Goal: Entertainment & Leisure: Consume media (video, audio)

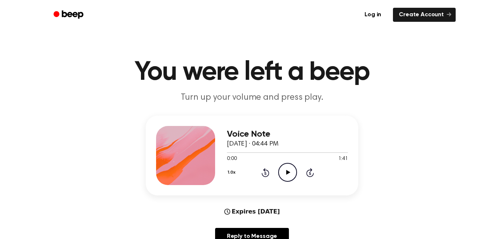
click at [284, 171] on icon "Play Audio" at bounding box center [287, 172] width 19 height 19
click at [284, 171] on icon "Pause Audio" at bounding box center [287, 172] width 19 height 19
click at [266, 171] on icon "Rewind 5 seconds" at bounding box center [265, 173] width 8 height 10
click at [295, 173] on icon "Play Audio" at bounding box center [287, 172] width 19 height 19
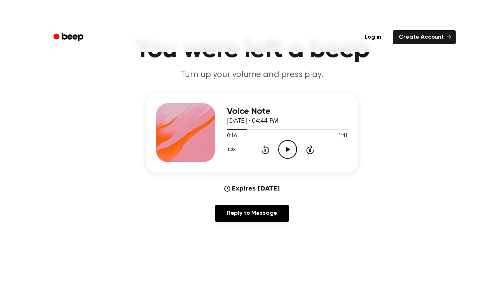
scroll to position [46, 0]
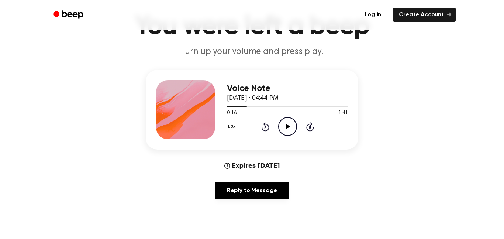
click at [265, 127] on icon at bounding box center [265, 127] width 2 height 3
click at [266, 131] on icon at bounding box center [266, 126] width 8 height 9
click at [293, 127] on icon "Play Audio" at bounding box center [287, 126] width 19 height 19
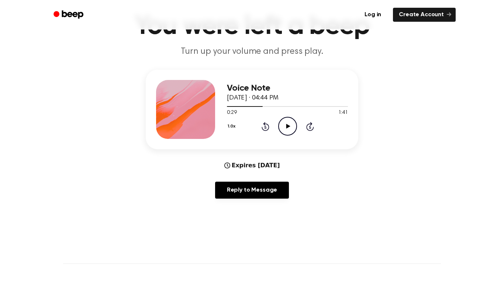
click at [284, 118] on circle at bounding box center [288, 126] width 18 height 18
click at [265, 127] on icon at bounding box center [265, 127] width 2 height 3
click at [285, 129] on icon "Pause Audio" at bounding box center [287, 126] width 19 height 19
click at [282, 128] on icon "Play Audio" at bounding box center [287, 126] width 19 height 19
click at [279, 127] on circle at bounding box center [288, 126] width 18 height 18
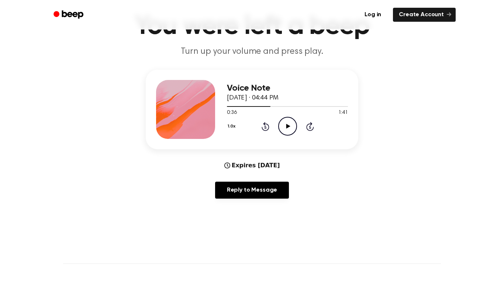
click at [265, 127] on icon at bounding box center [265, 127] width 2 height 3
click at [265, 131] on icon at bounding box center [266, 126] width 8 height 9
click at [276, 133] on div "1.0x Rewind 5 seconds Play Audio Skip 5 seconds" at bounding box center [287, 126] width 121 height 19
click at [286, 135] on circle at bounding box center [288, 126] width 18 height 18
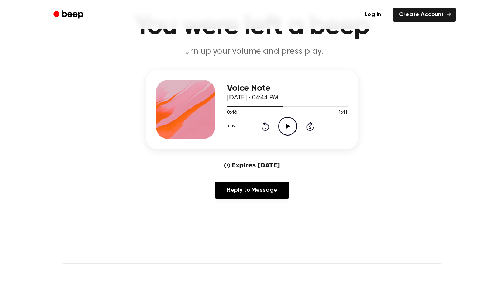
click at [265, 128] on icon "Rewind 5 seconds" at bounding box center [265, 127] width 8 height 10
click at [281, 133] on circle at bounding box center [288, 126] width 18 height 18
click at [265, 127] on icon at bounding box center [265, 127] width 2 height 3
click at [288, 127] on icon at bounding box center [288, 126] width 4 height 5
click at [265, 127] on icon at bounding box center [265, 127] width 2 height 3
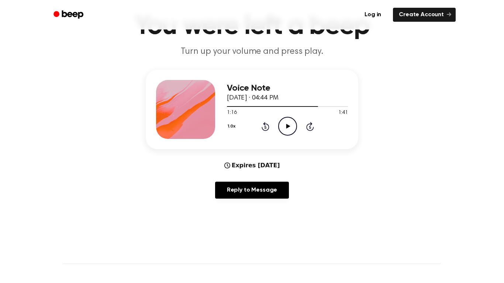
click at [265, 127] on icon at bounding box center [265, 127] width 2 height 3
click at [285, 127] on icon "Play Audio" at bounding box center [287, 126] width 19 height 19
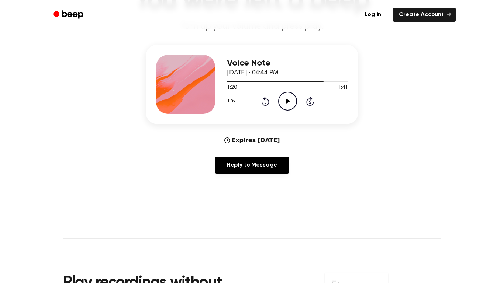
scroll to position [72, 0]
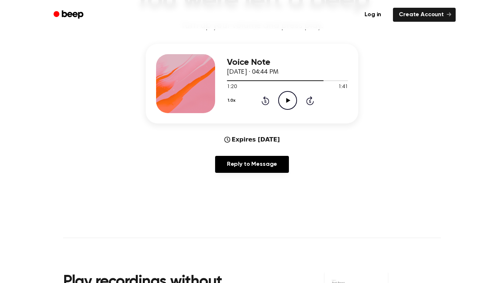
click at [265, 102] on icon at bounding box center [265, 101] width 2 height 3
click at [283, 103] on icon "Play Audio" at bounding box center [287, 100] width 19 height 19
